Goal: Task Accomplishment & Management: Manage account settings

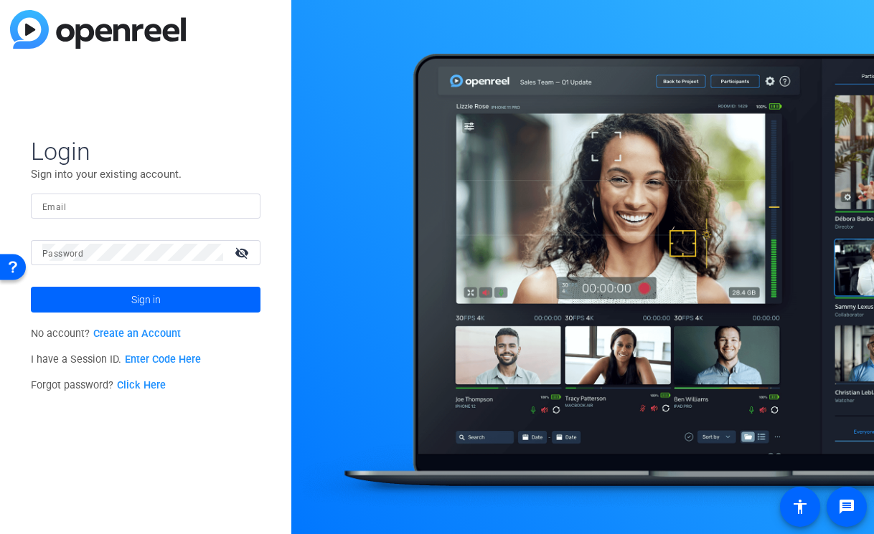
click at [126, 194] on div at bounding box center [145, 206] width 207 height 25
click at [132, 207] on input "Email" at bounding box center [145, 205] width 207 height 17
paste input "[EMAIL_ADDRESS][DOMAIN_NAME]"
type input "[EMAIL_ADDRESS][DOMAIN_NAME]"
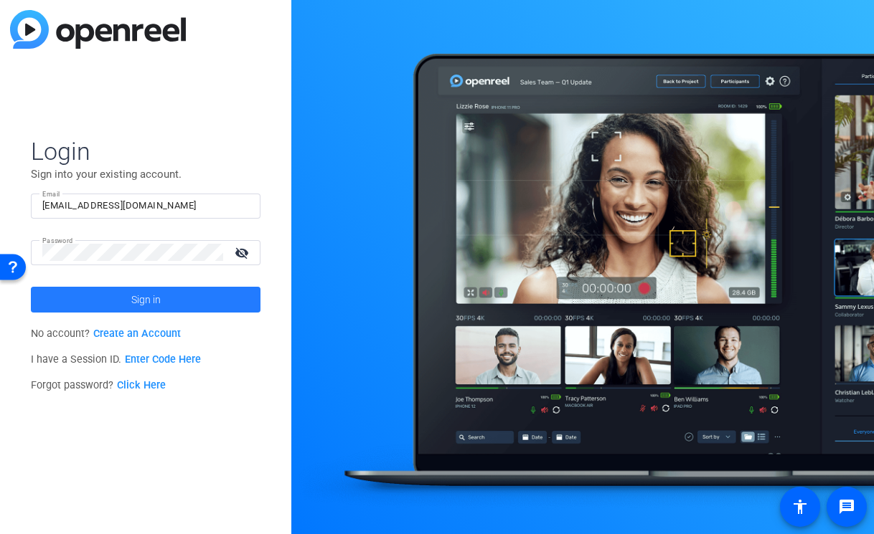
click at [182, 302] on span at bounding box center [146, 300] width 230 height 34
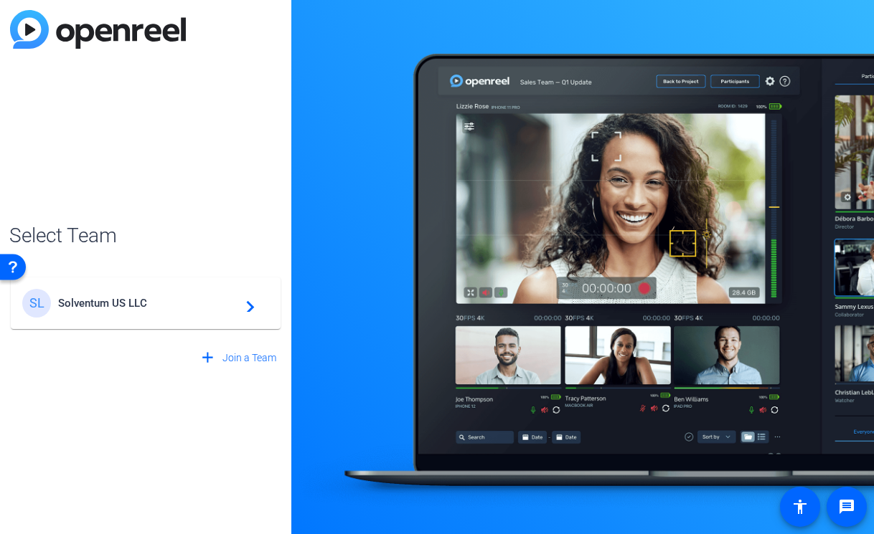
click at [180, 303] on span "Solventum US LLC" at bounding box center [147, 303] width 179 height 13
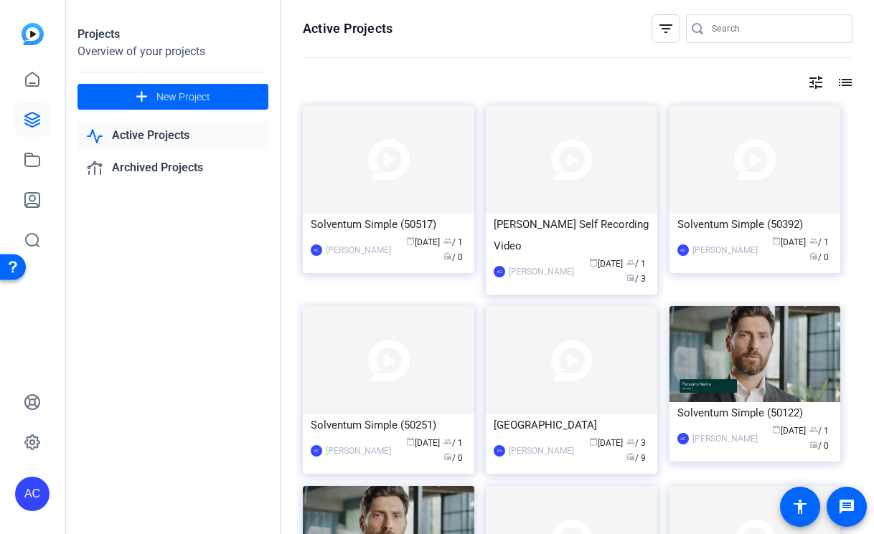
click at [731, 33] on input "Search" at bounding box center [776, 28] width 129 height 17
type input "[PERSON_NAME]"
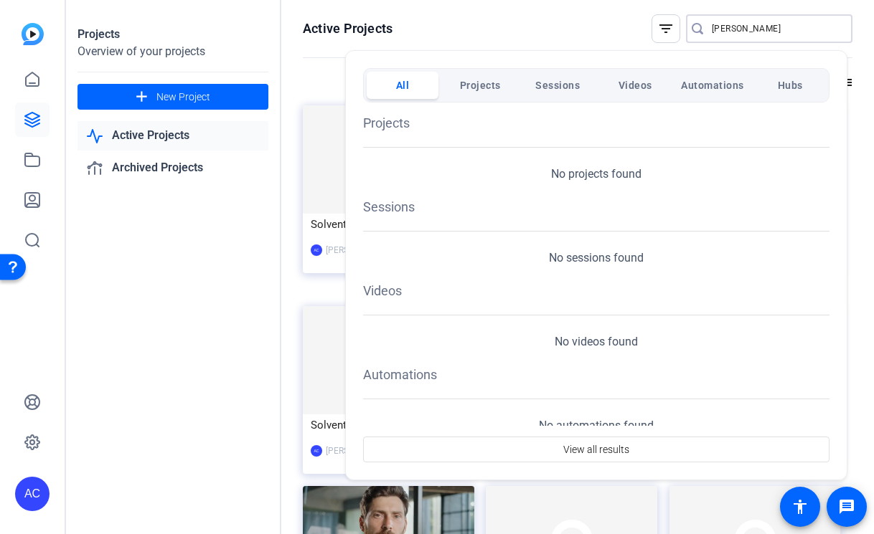
click at [556, 19] on div at bounding box center [437, 267] width 874 height 534
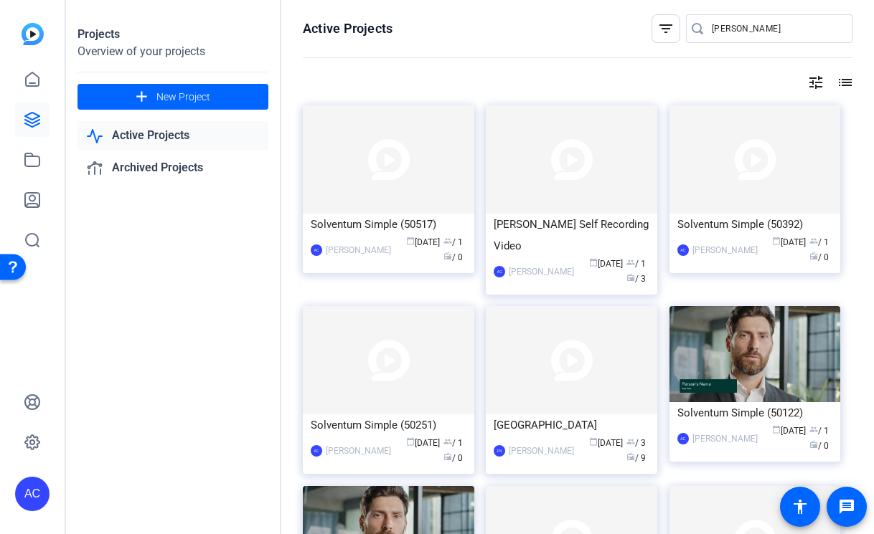
click at [772, 30] on input "[PERSON_NAME]" at bounding box center [776, 28] width 129 height 17
click at [525, 35] on openreel-page-title "Active Projects filter_list [PERSON_NAME]" at bounding box center [577, 28] width 549 height 29
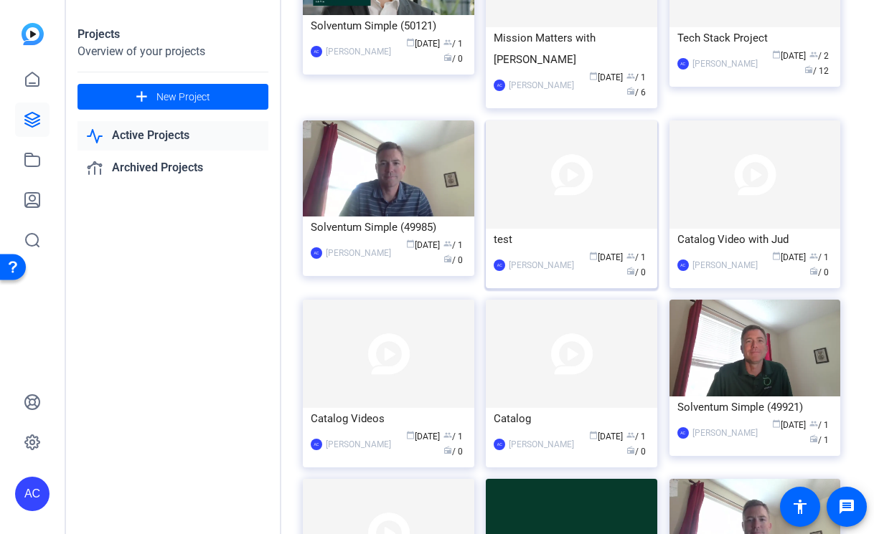
scroll to position [655, 0]
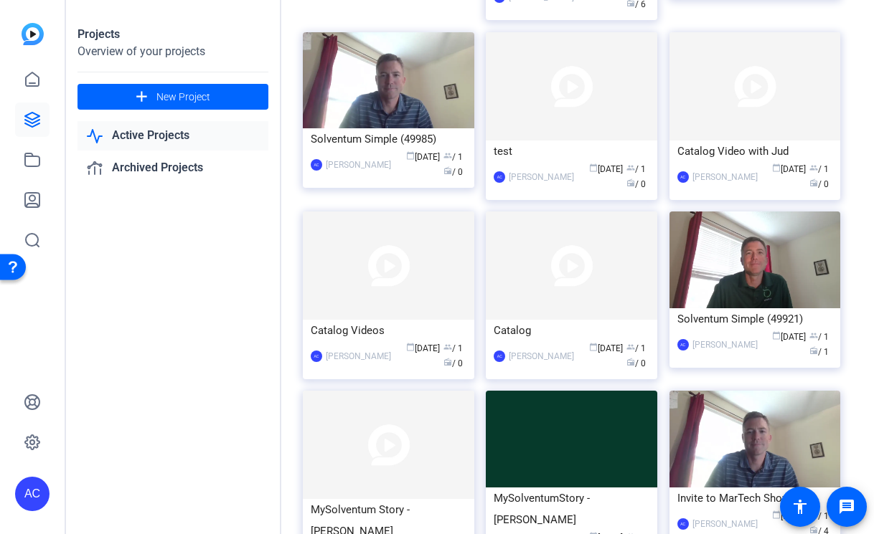
click at [39, 498] on div "AC" at bounding box center [32, 494] width 34 height 34
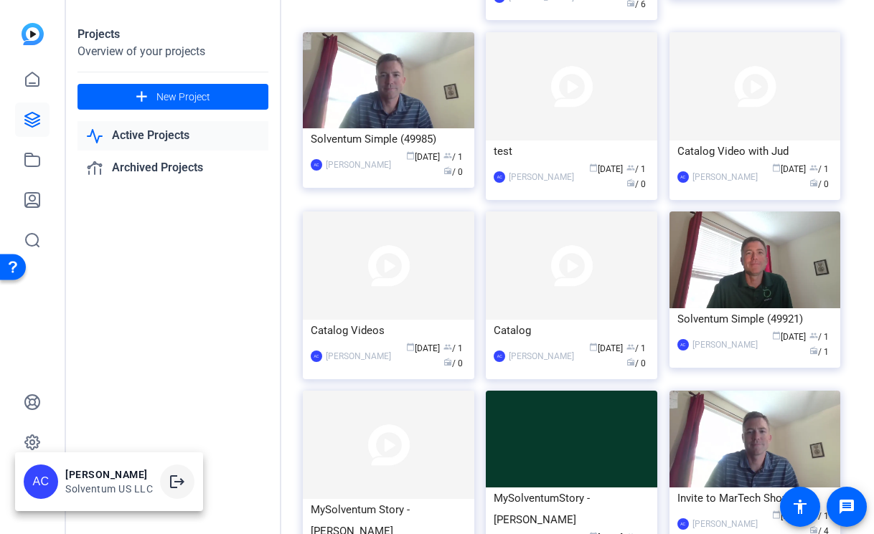
click at [174, 481] on mat-icon "logout" at bounding box center [177, 481] width 17 height 17
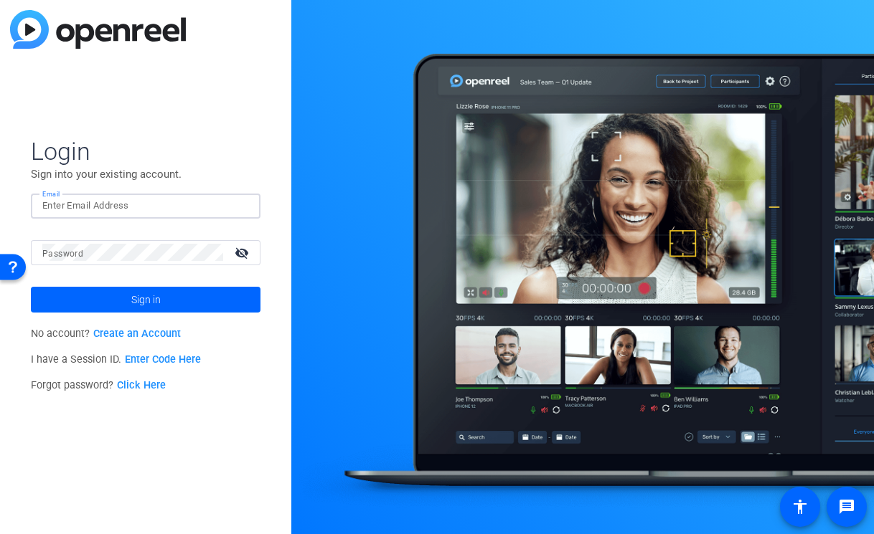
click at [200, 206] on input "Email" at bounding box center [145, 205] width 207 height 17
paste input "[EMAIL_ADDRESS][DOMAIN_NAME]"
type input "[EMAIL_ADDRESS][DOMAIN_NAME]"
click at [181, 243] on div at bounding box center [132, 252] width 181 height 25
click at [164, 303] on span at bounding box center [146, 300] width 230 height 34
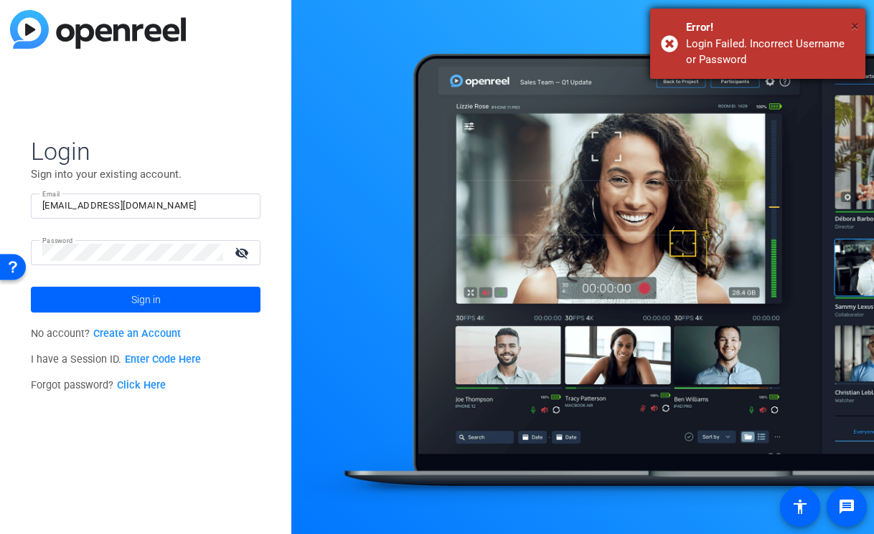
click at [853, 25] on span "×" at bounding box center [855, 25] width 8 height 17
